Goal: Find contact information: Find contact information

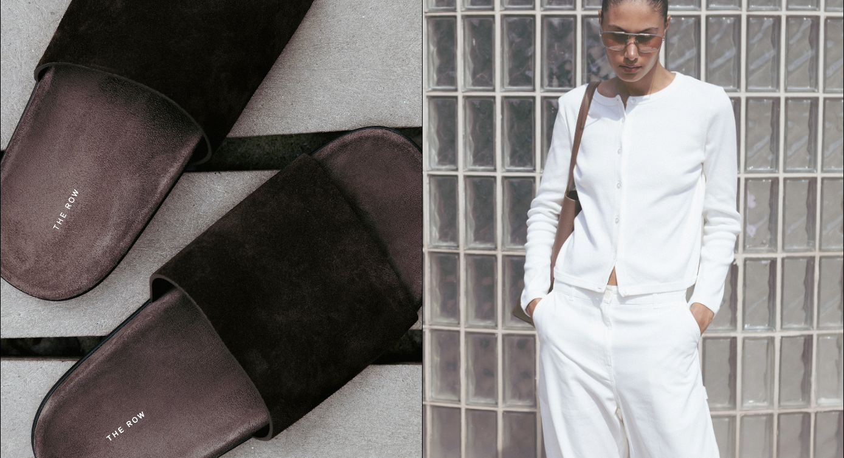
scroll to position [1314, 0]
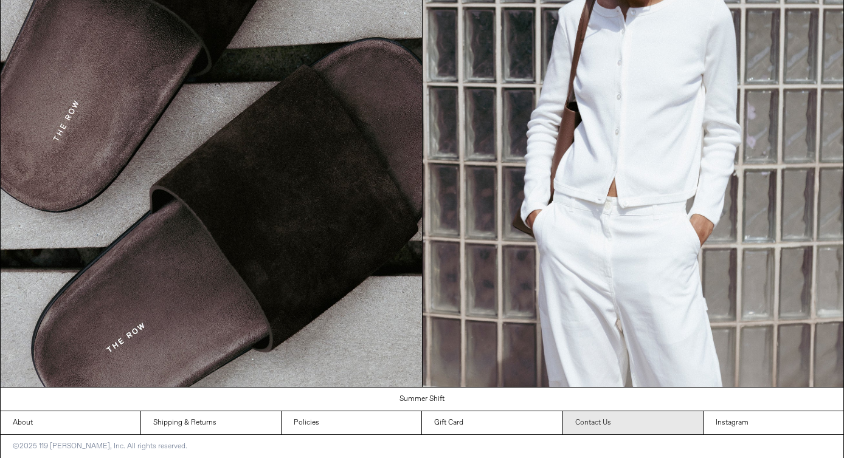
click at [635, 429] on link "Contact Us" at bounding box center [633, 423] width 140 height 23
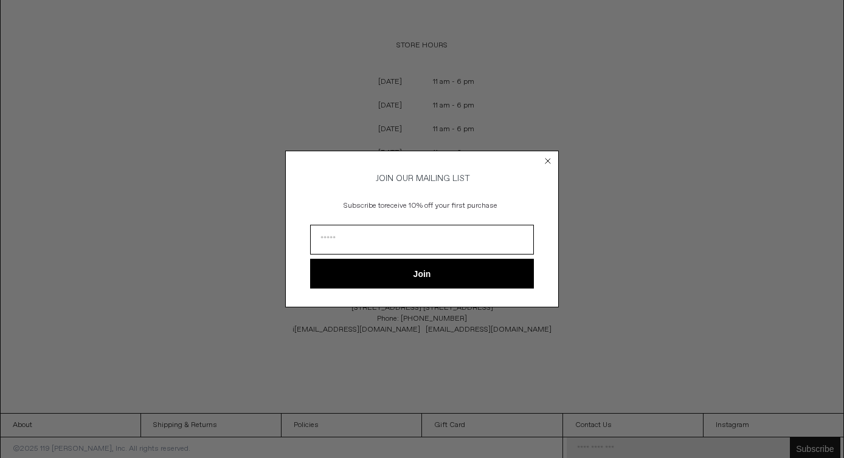
scroll to position [89, 0]
click at [548, 155] on circle "Close dialog" at bounding box center [548, 161] width 12 height 12
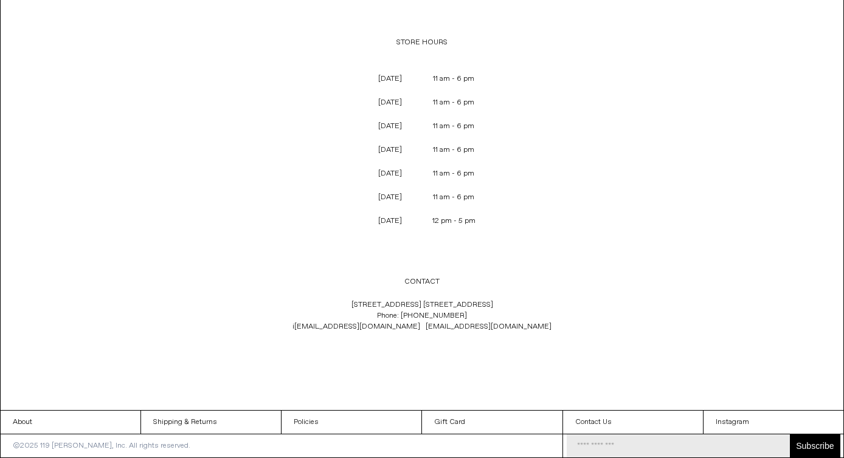
scroll to position [0, 0]
